Goal: Task Accomplishment & Management: Use online tool/utility

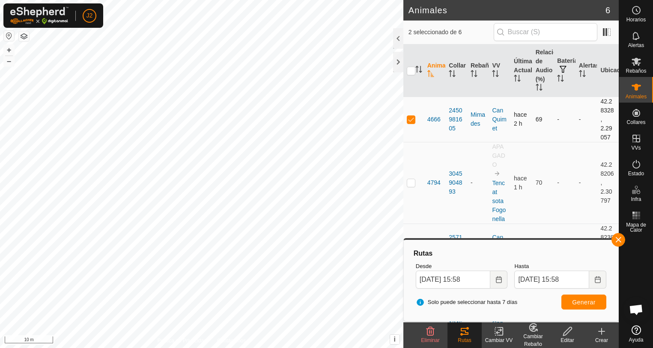
click at [411, 121] on p-checkbox at bounding box center [411, 119] width 9 height 7
checkbox input "false"
click at [394, 61] on div at bounding box center [398, 62] width 10 height 21
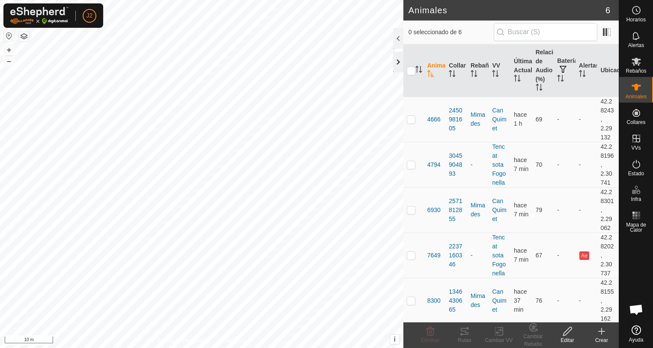
click at [401, 65] on div at bounding box center [398, 62] width 10 height 21
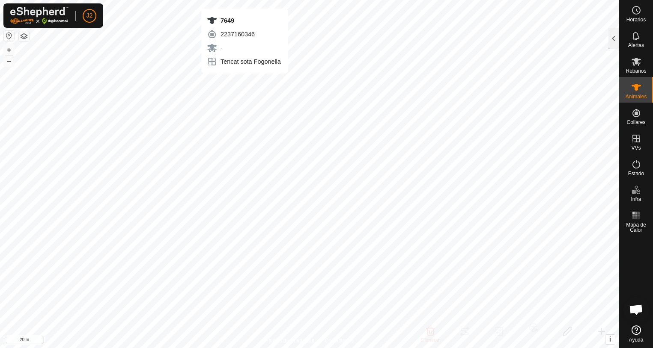
checkbox input "true"
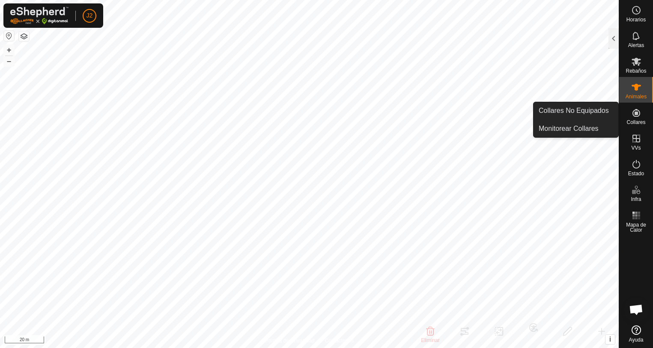
click at [616, 36] on div at bounding box center [613, 38] width 10 height 21
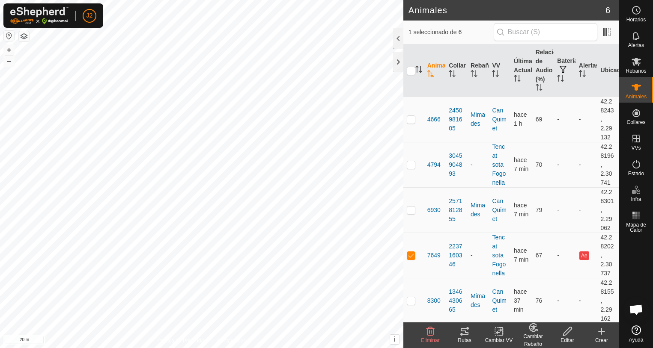
click at [463, 333] on icon at bounding box center [464, 332] width 10 height 10
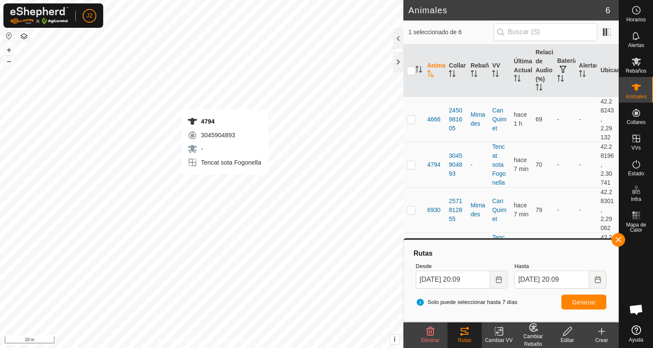
checkbox input "true"
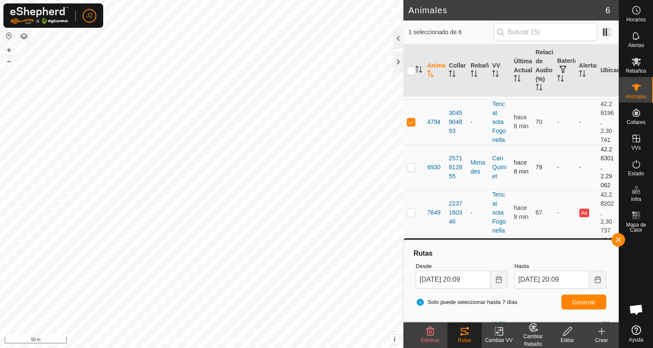
scroll to position [47, 0]
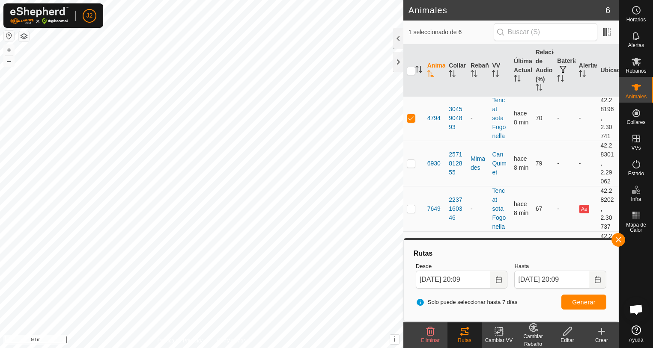
click at [412, 210] on p-checkbox at bounding box center [411, 208] width 9 height 7
checkbox input "true"
click at [411, 119] on p-checkbox at bounding box center [411, 118] width 9 height 7
click at [407, 117] on p-checkbox at bounding box center [411, 118] width 9 height 7
checkbox input "true"
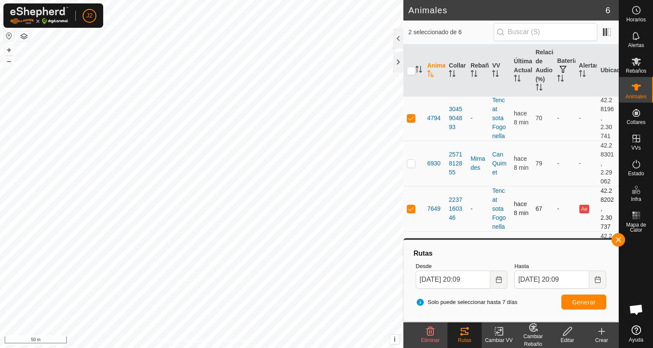
click at [412, 209] on p-checkbox at bounding box center [411, 208] width 9 height 7
checkbox input "false"
click at [571, 304] on button "Generar" at bounding box center [583, 302] width 45 height 15
checkbox input "false"
checkbox input "true"
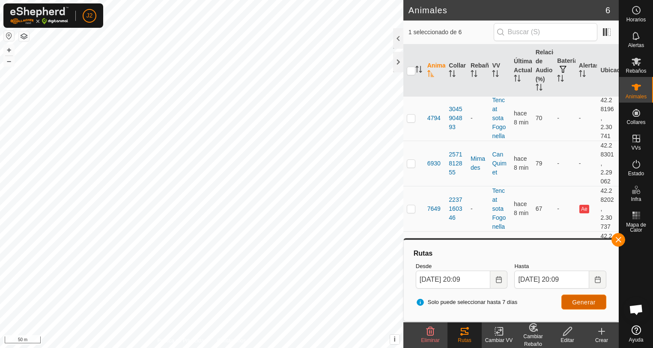
click at [581, 305] on span "Generar" at bounding box center [584, 302] width 24 height 7
click at [620, 244] on button "button" at bounding box center [618, 240] width 14 height 14
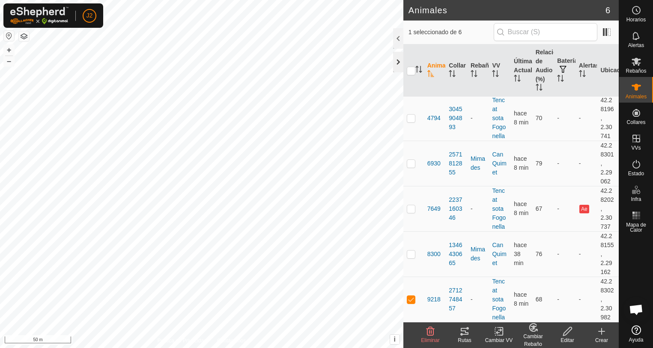
click at [398, 65] on div at bounding box center [398, 62] width 10 height 21
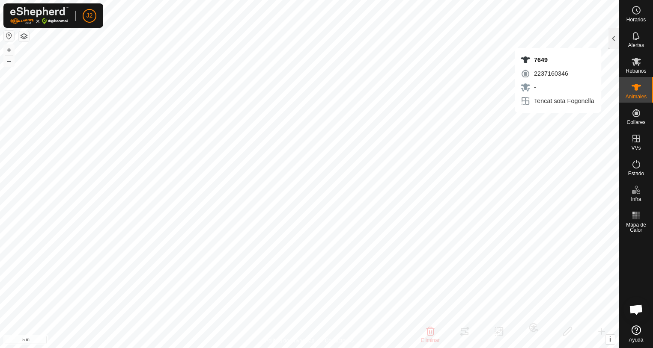
checkbox input "true"
checkbox input "false"
click at [612, 42] on div at bounding box center [613, 38] width 10 height 21
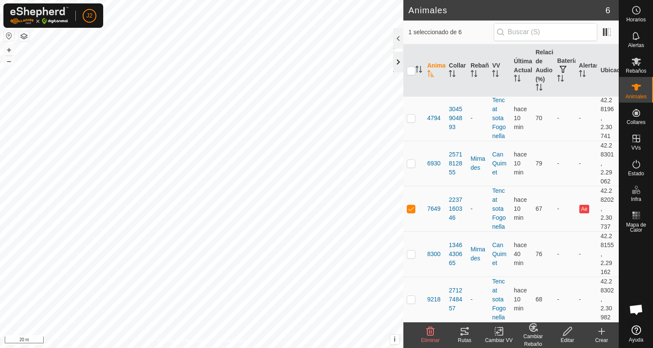
click at [395, 61] on div at bounding box center [398, 62] width 10 height 21
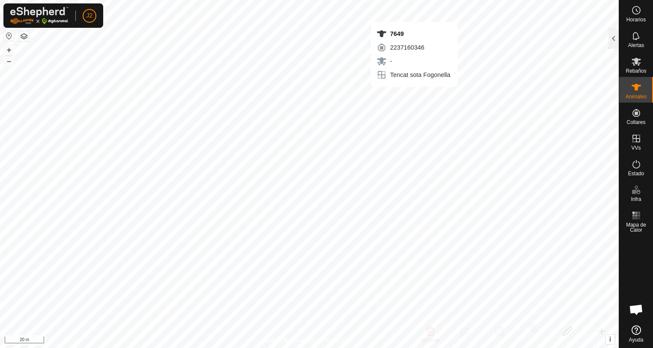
checkbox input "true"
click at [610, 43] on div at bounding box center [613, 38] width 10 height 21
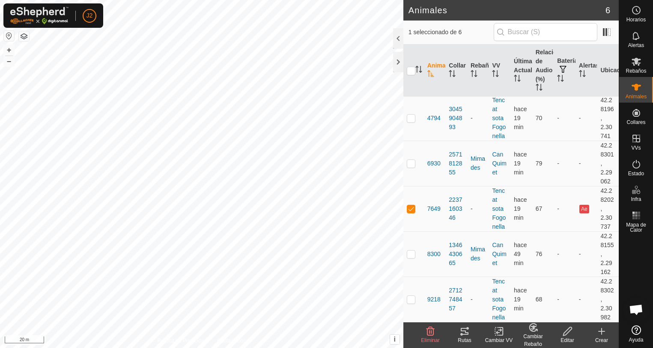
click at [463, 336] on icon at bounding box center [464, 332] width 10 height 10
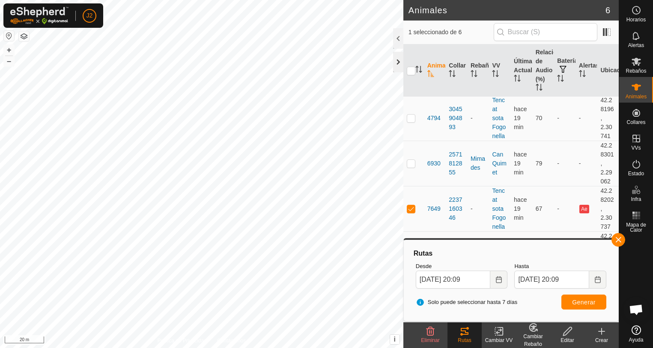
click at [399, 62] on div at bounding box center [398, 62] width 10 height 21
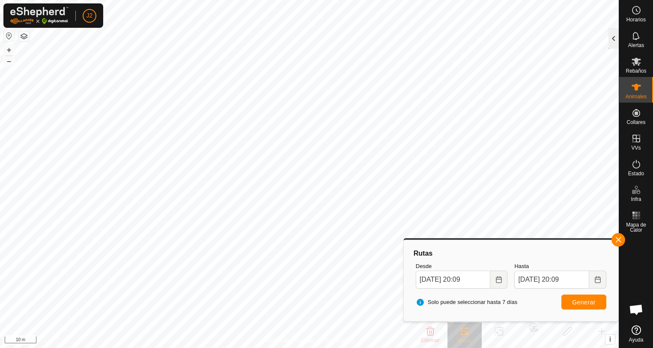
click at [615, 45] on div at bounding box center [613, 38] width 10 height 21
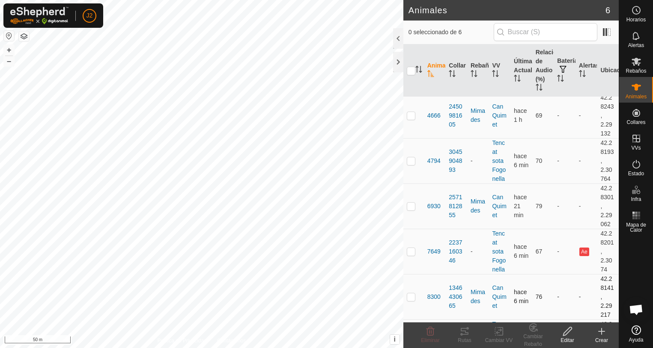
scroll to position [47, 0]
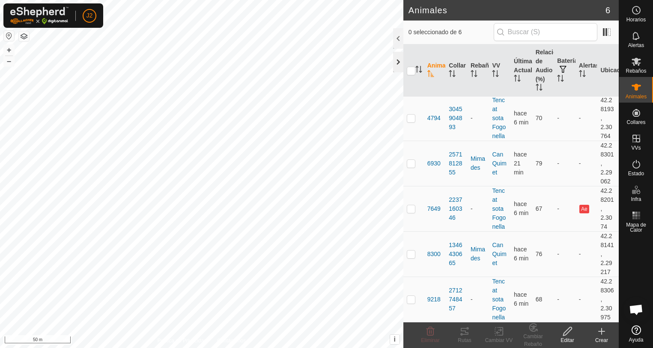
click at [400, 62] on div at bounding box center [398, 62] width 10 height 21
